Goal: Task Accomplishment & Management: Complete application form

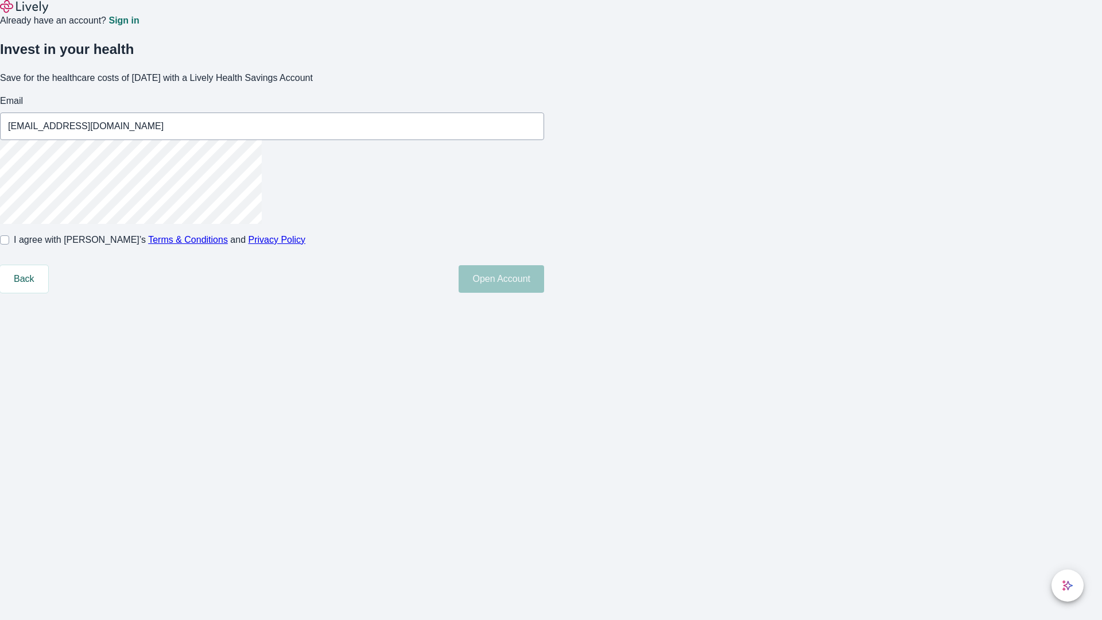
click at [9, 245] on input "I agree with Lively’s Terms & Conditions and Privacy Policy" at bounding box center [4, 239] width 9 height 9
checkbox input "true"
click at [544, 293] on button "Open Account" at bounding box center [502, 279] width 86 height 28
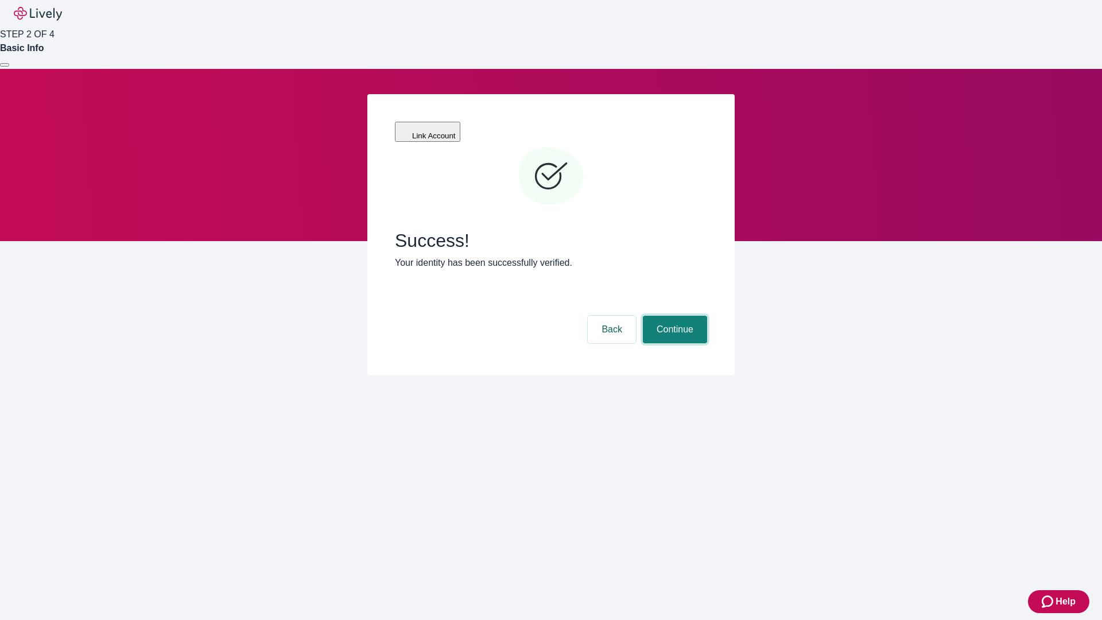
click at [674, 316] on button "Continue" at bounding box center [675, 330] width 64 height 28
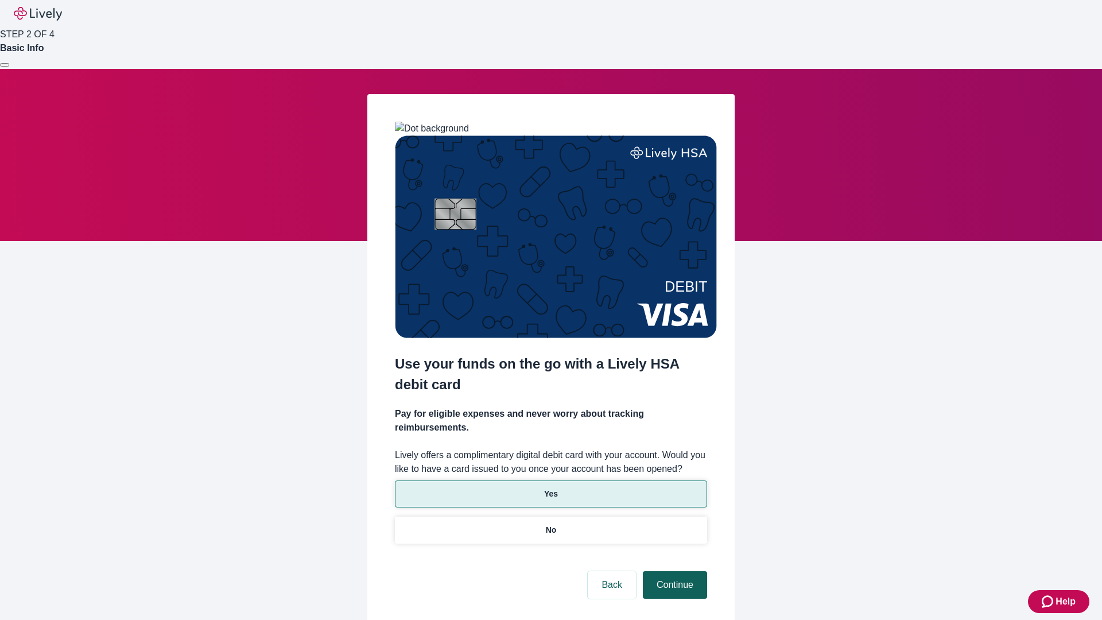
click at [551, 488] on p "Yes" at bounding box center [551, 494] width 14 height 12
click at [674, 571] on button "Continue" at bounding box center [675, 585] width 64 height 28
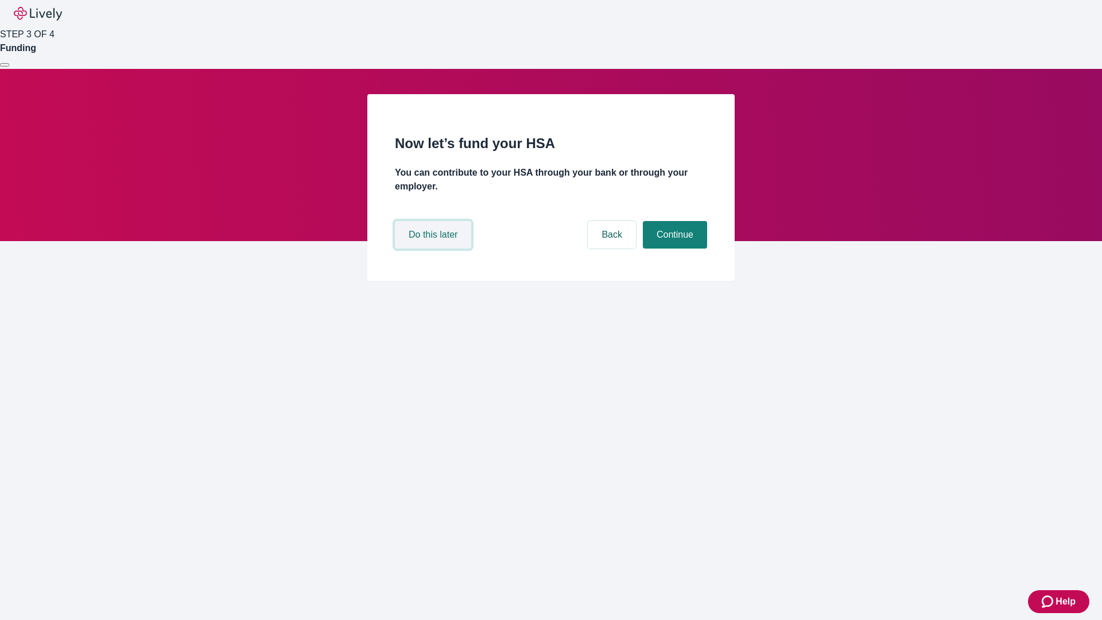
click at [435, 249] on button "Do this later" at bounding box center [433, 235] width 76 height 28
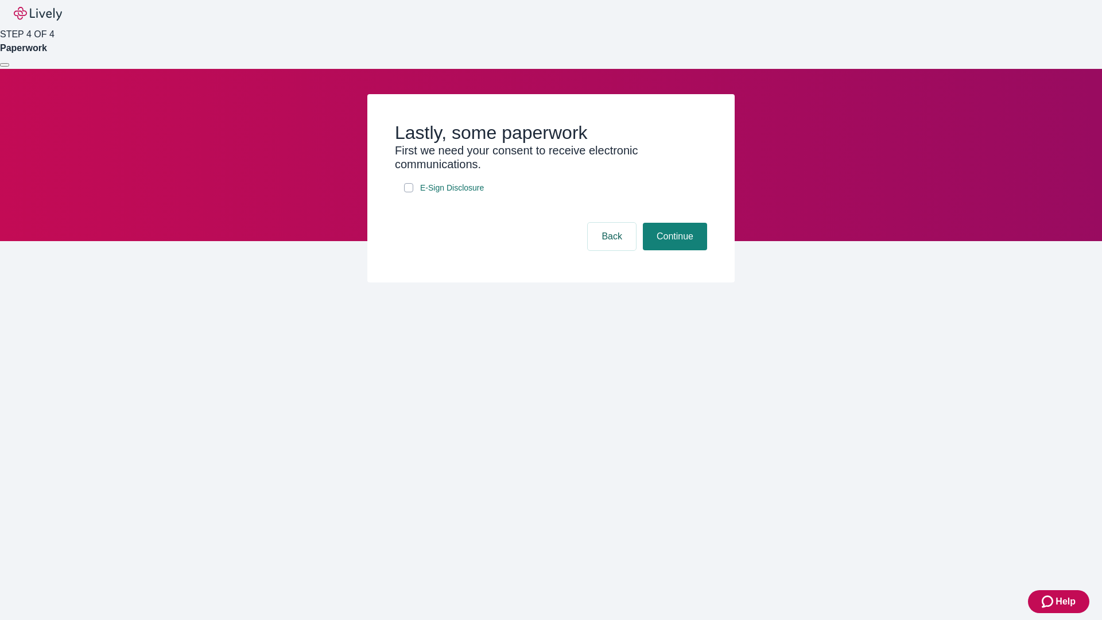
click at [409, 192] on input "E-Sign Disclosure" at bounding box center [408, 187] width 9 height 9
checkbox input "true"
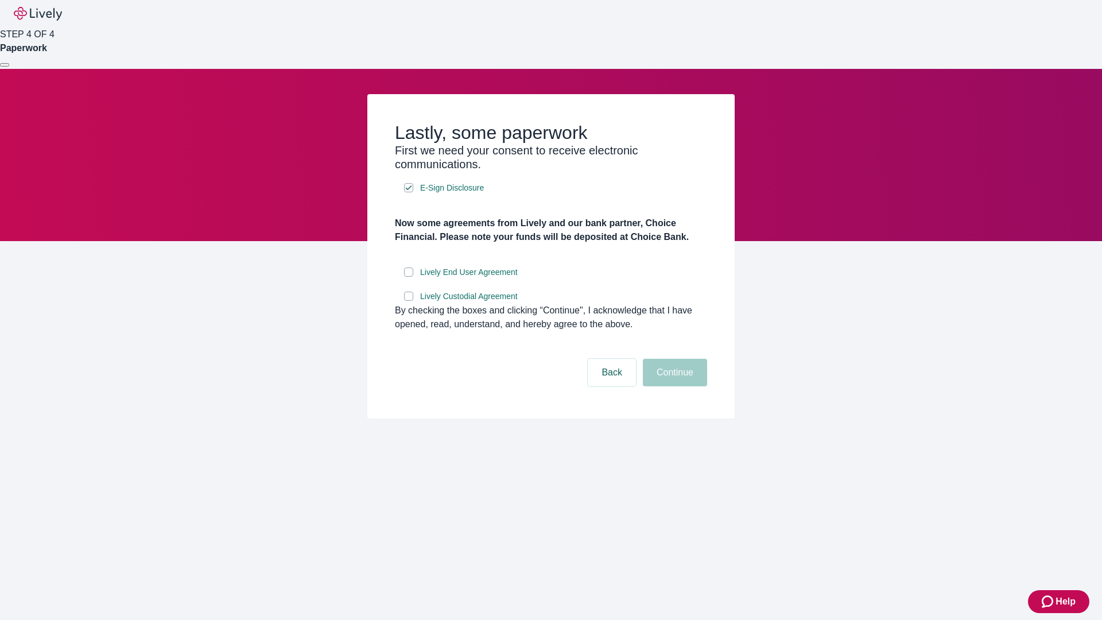
click at [409, 277] on input "Lively End User Agreement" at bounding box center [408, 272] width 9 height 9
checkbox input "true"
click at [409, 301] on input "Lively Custodial Agreement" at bounding box center [408, 296] width 9 height 9
checkbox input "true"
click at [674, 386] on button "Continue" at bounding box center [675, 373] width 64 height 28
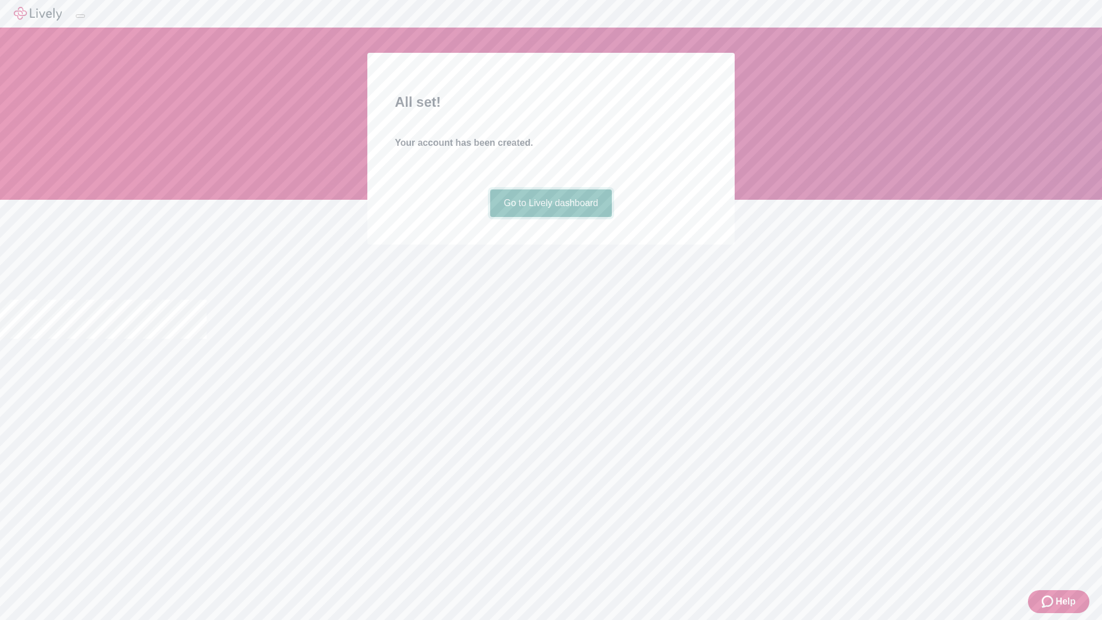
click at [551, 217] on link "Go to Lively dashboard" at bounding box center [551, 203] width 122 height 28
